Goal: Information Seeking & Learning: Learn about a topic

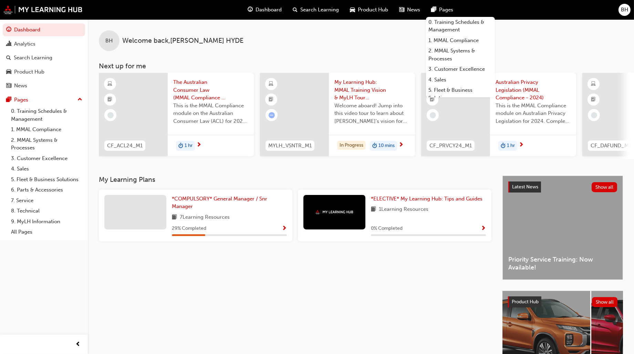
click at [366, 103] on span "Welcome aboard! Jump into this video tour to learn about [PERSON_NAME]'s vision…" at bounding box center [372, 113] width 75 height 23
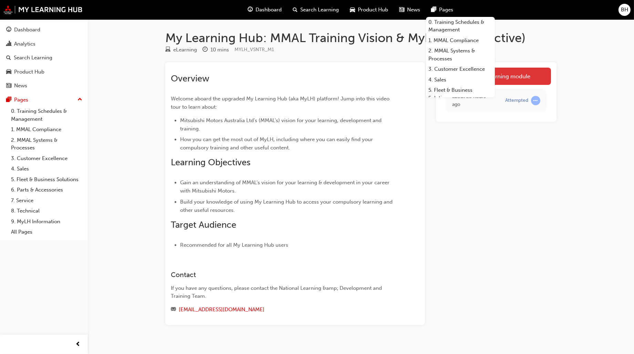
click at [531, 73] on link "Launch eLearning module" at bounding box center [497, 76] width 110 height 17
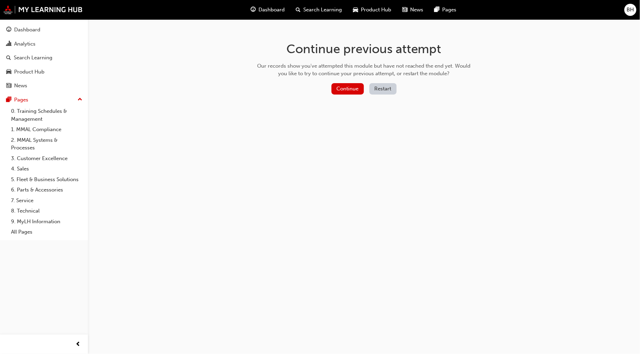
drag, startPoint x: 393, startPoint y: 151, endPoint x: 341, endPoint y: 116, distance: 62.3
click at [392, 150] on div "Continue previous attempt Our records show you've attempted this module but hav…" at bounding box center [320, 177] width 640 height 354
click at [344, 91] on button "Continue" at bounding box center [348, 88] width 32 height 11
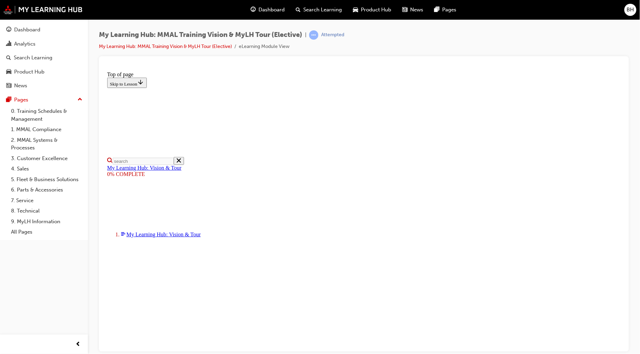
scroll to position [77, 0]
